Goal: Task Accomplishment & Management: Complete application form

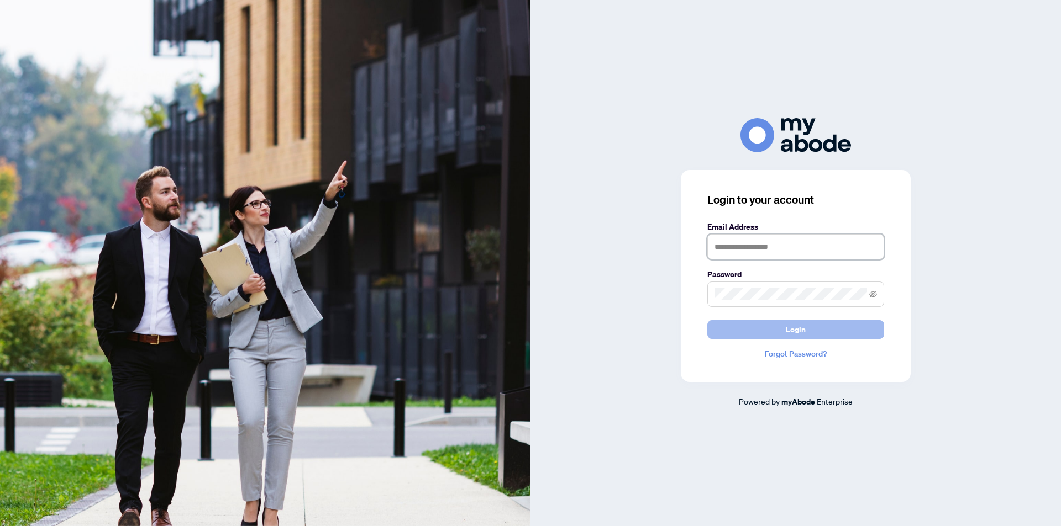
type input "**********"
click at [782, 329] on button "Login" at bounding box center [795, 329] width 177 height 19
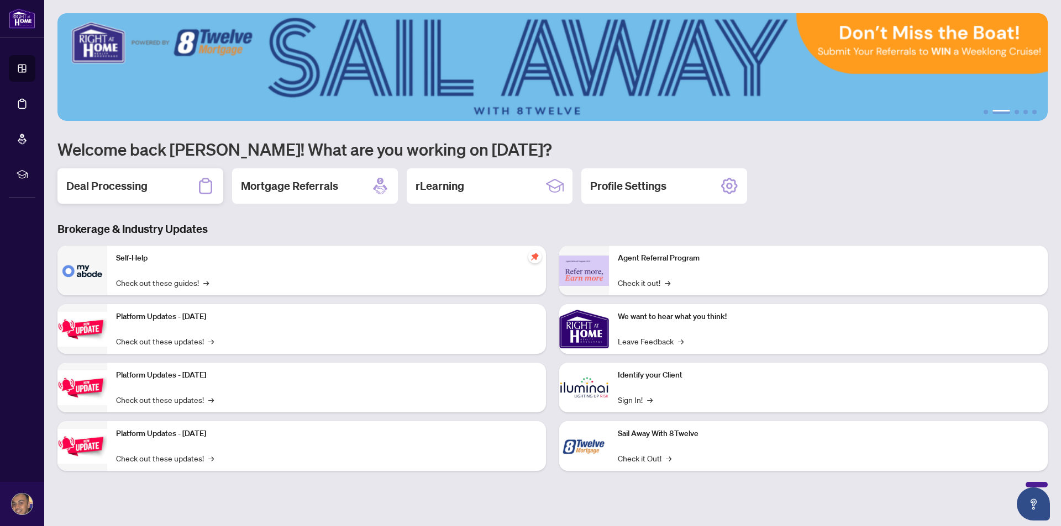
click at [174, 192] on div "Deal Processing" at bounding box center [140, 185] width 166 height 35
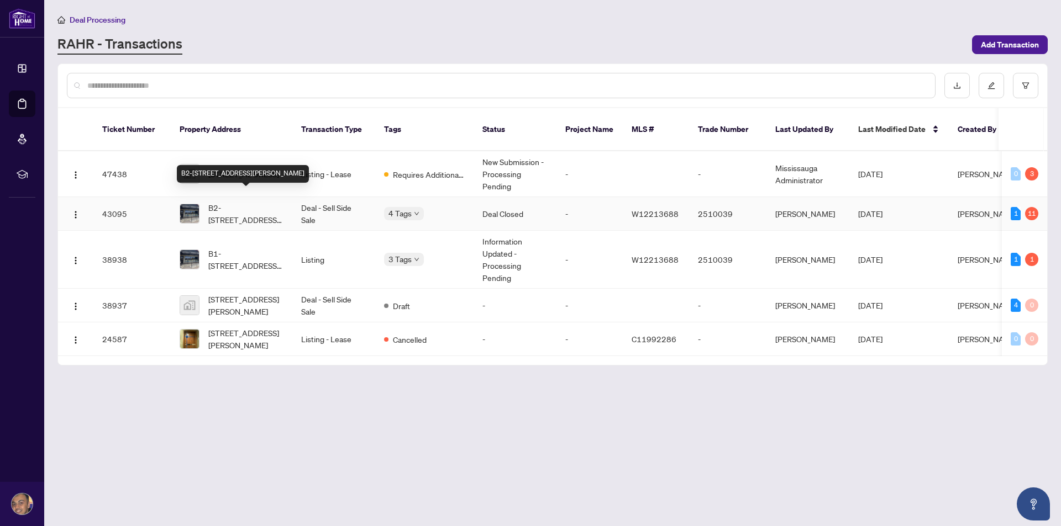
click at [234, 203] on span "B2-[STREET_ADDRESS][PERSON_NAME]" at bounding box center [245, 214] width 75 height 24
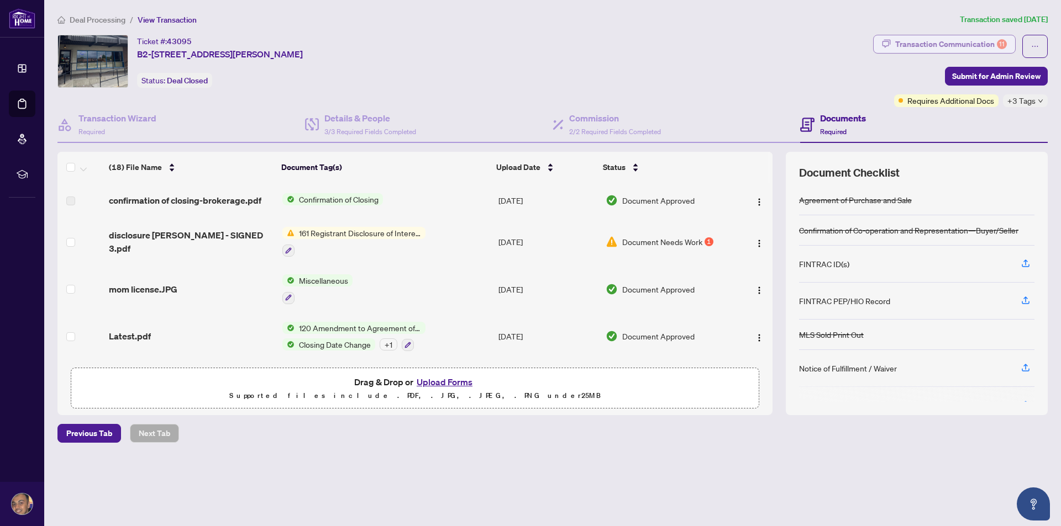
click at [990, 48] on div "Transaction Communication 11" at bounding box center [951, 44] width 112 height 18
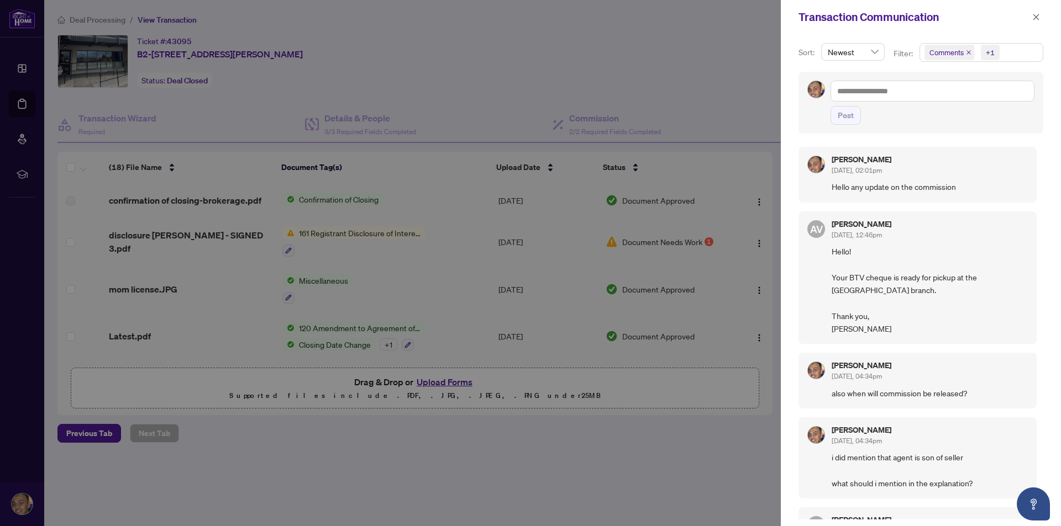
click at [689, 108] on div at bounding box center [530, 263] width 1061 height 526
click at [1034, 18] on icon "close" at bounding box center [1036, 17] width 6 height 6
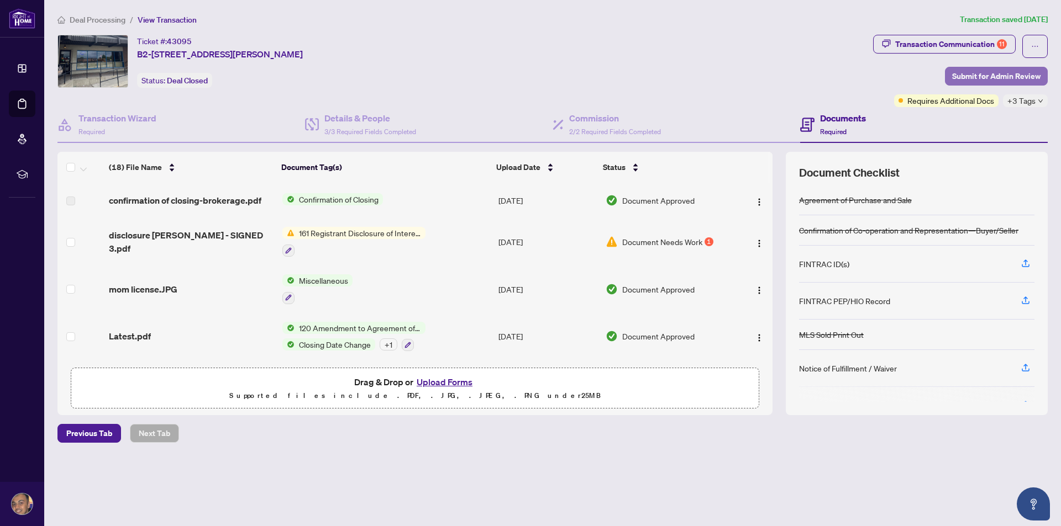
click at [981, 75] on span "Submit for Admin Review" at bounding box center [996, 76] width 88 height 18
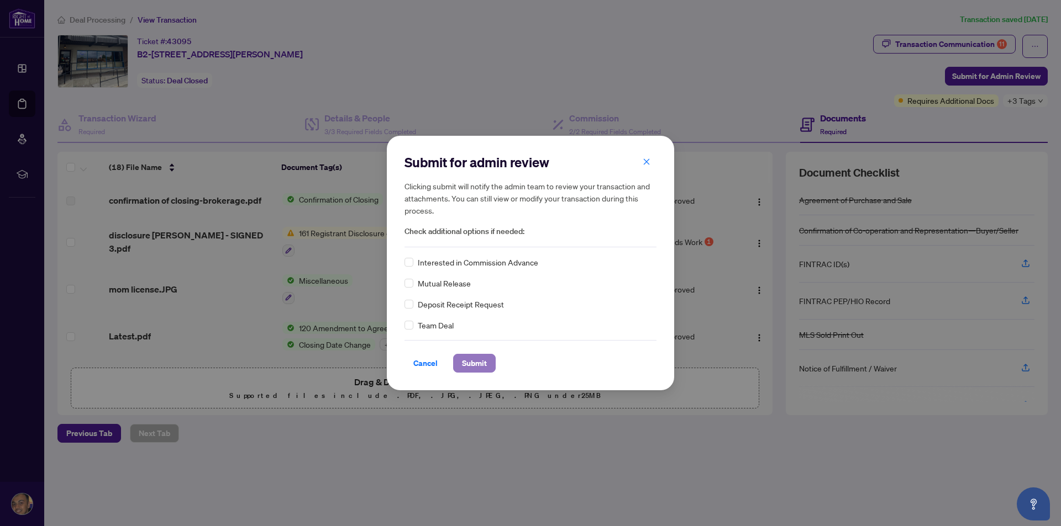
click at [480, 363] on span "Submit" at bounding box center [474, 364] width 25 height 18
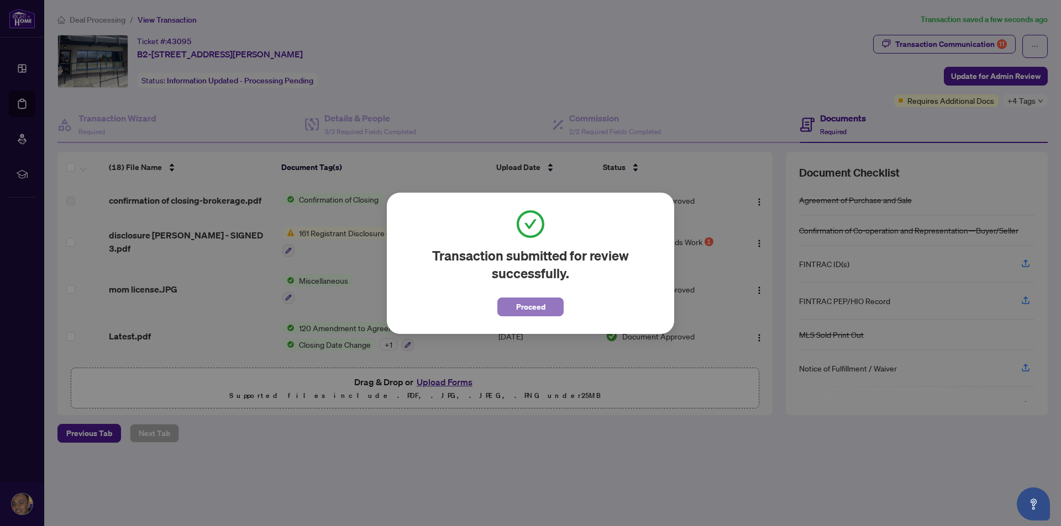
click at [514, 309] on button "Proceed" at bounding box center [530, 307] width 66 height 19
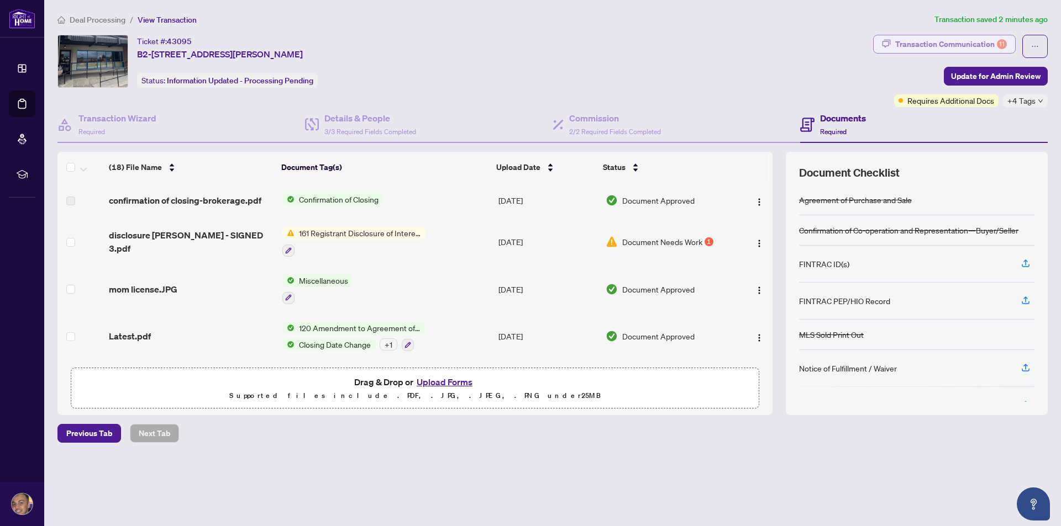
click at [963, 47] on div "Transaction Communication 11" at bounding box center [951, 44] width 112 height 18
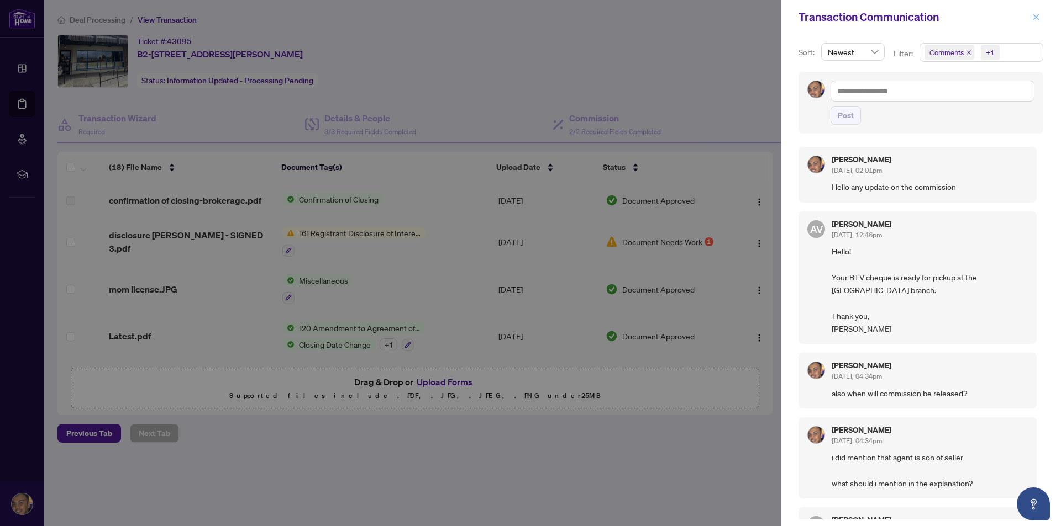
click at [1038, 21] on span "button" at bounding box center [1036, 17] width 8 height 18
